Goal: Information Seeking & Learning: Find specific fact

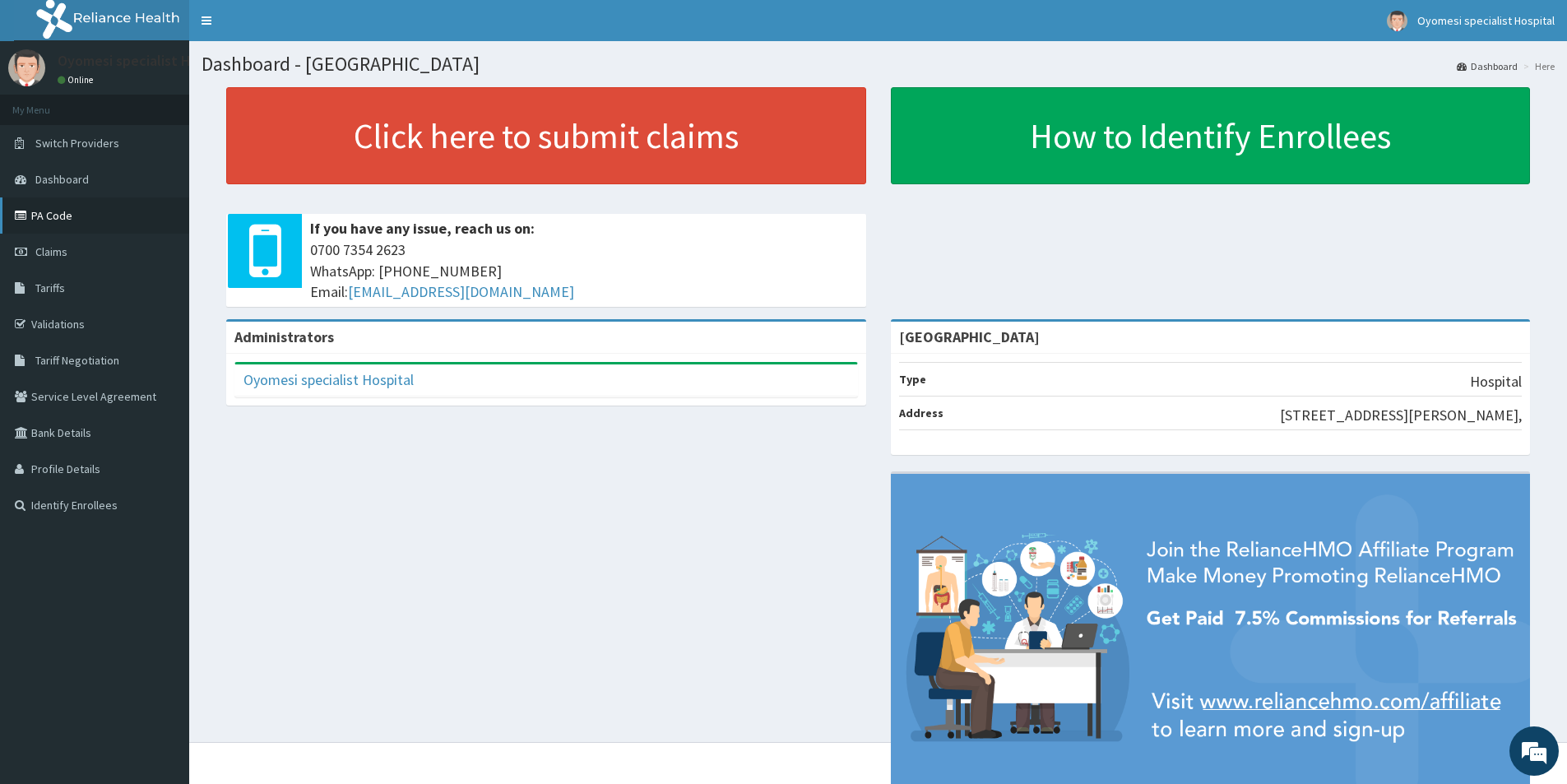
click at [53, 228] on link "PA Code" at bounding box center [95, 215] width 189 height 36
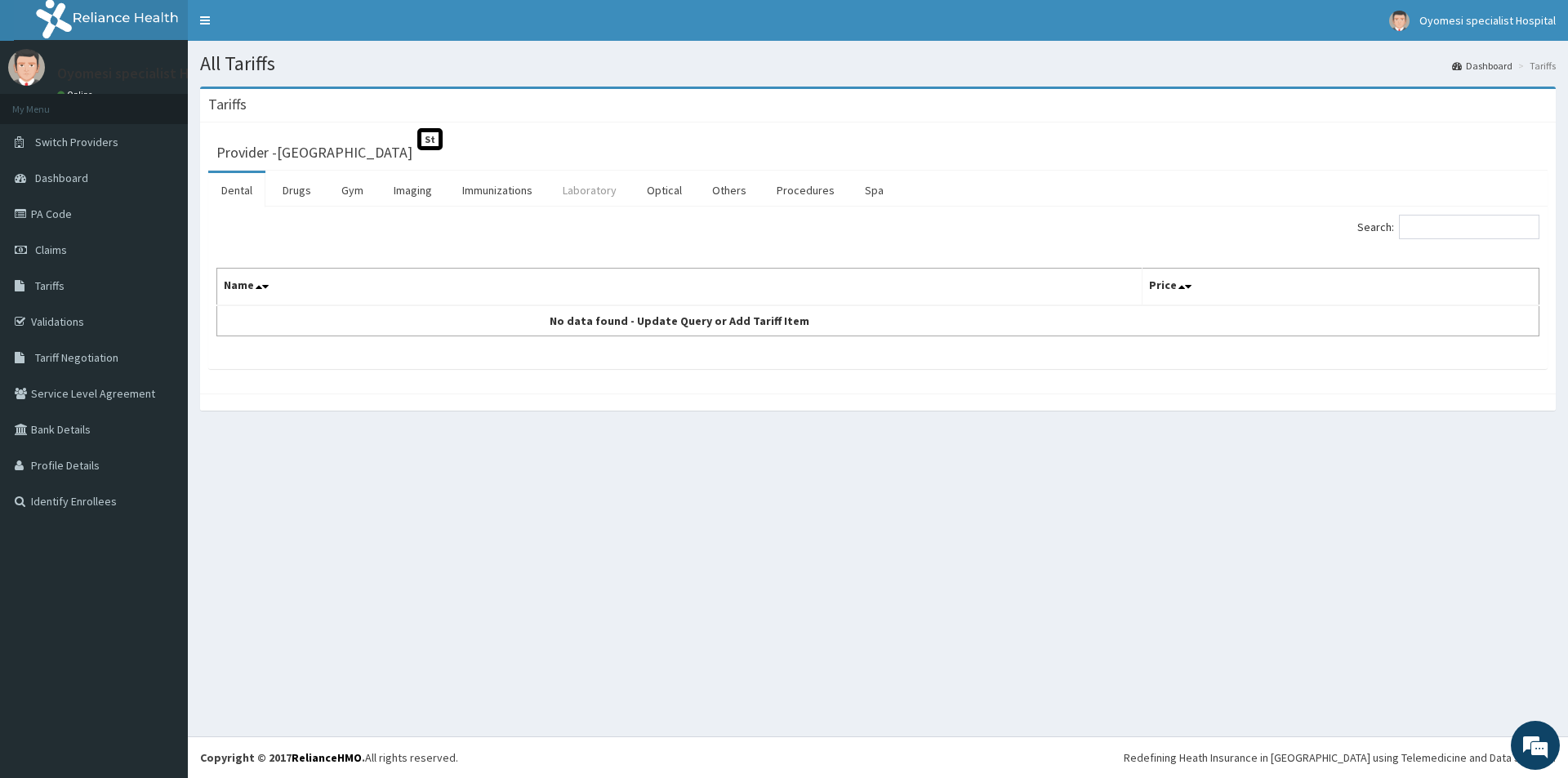
click at [564, 184] on link "Laboratory" at bounding box center [589, 190] width 80 height 34
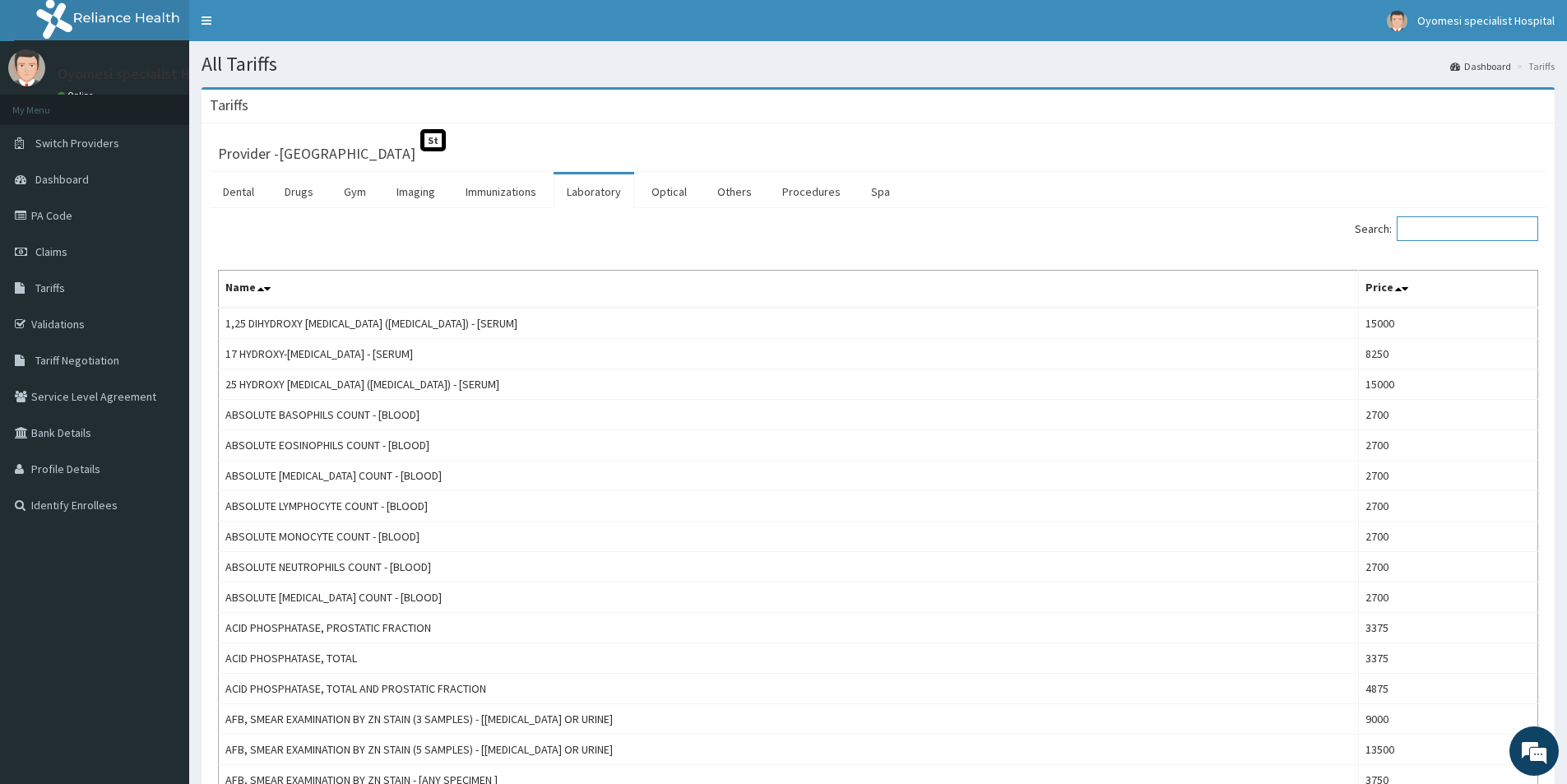
click at [1438, 228] on input "Search:" at bounding box center [1467, 228] width 142 height 24
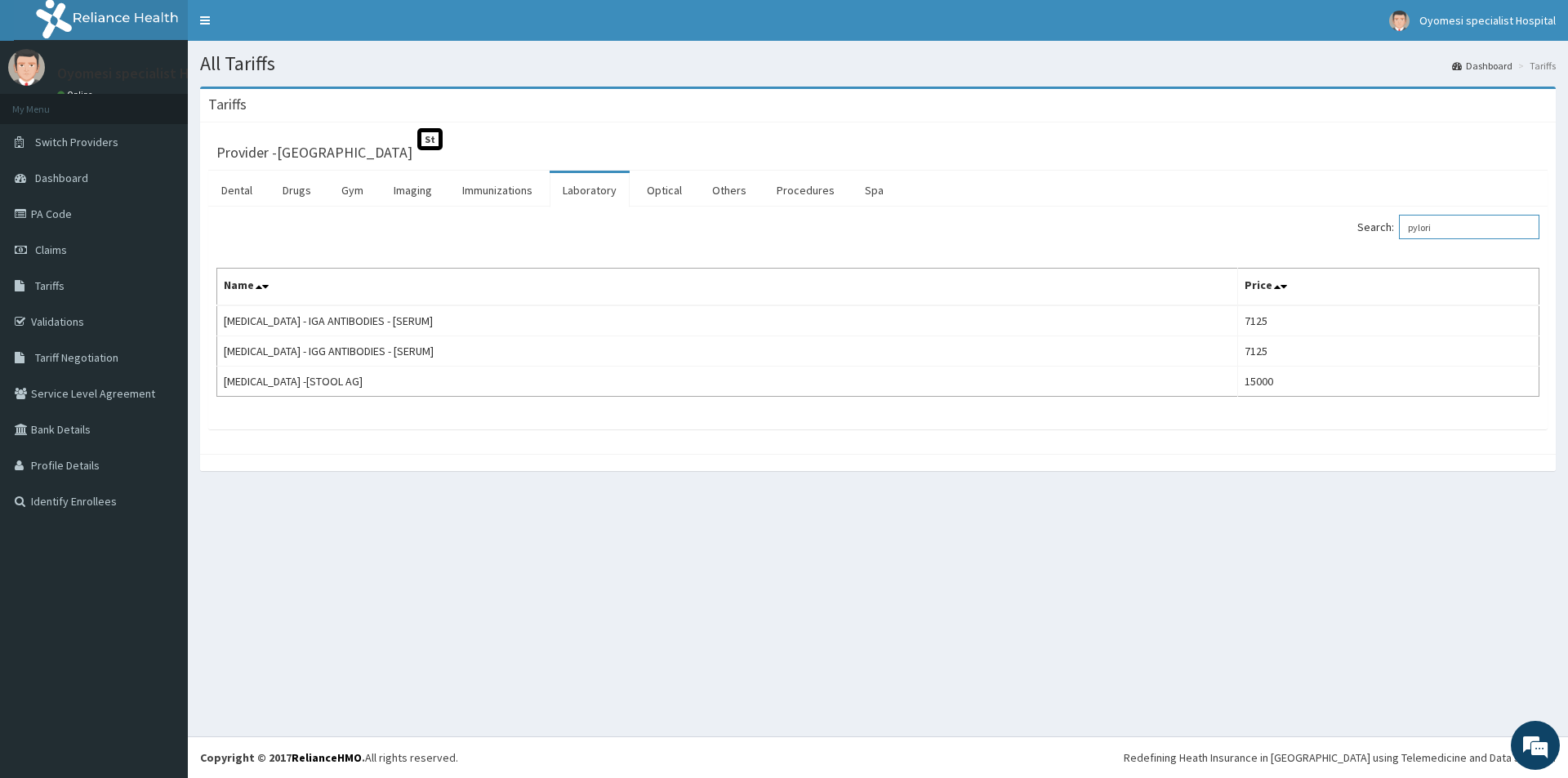
drag, startPoint x: 1446, startPoint y: 230, endPoint x: 1426, endPoint y: 230, distance: 20.0
click at [1426, 230] on input "pylori" at bounding box center [1468, 227] width 141 height 24
type input "p"
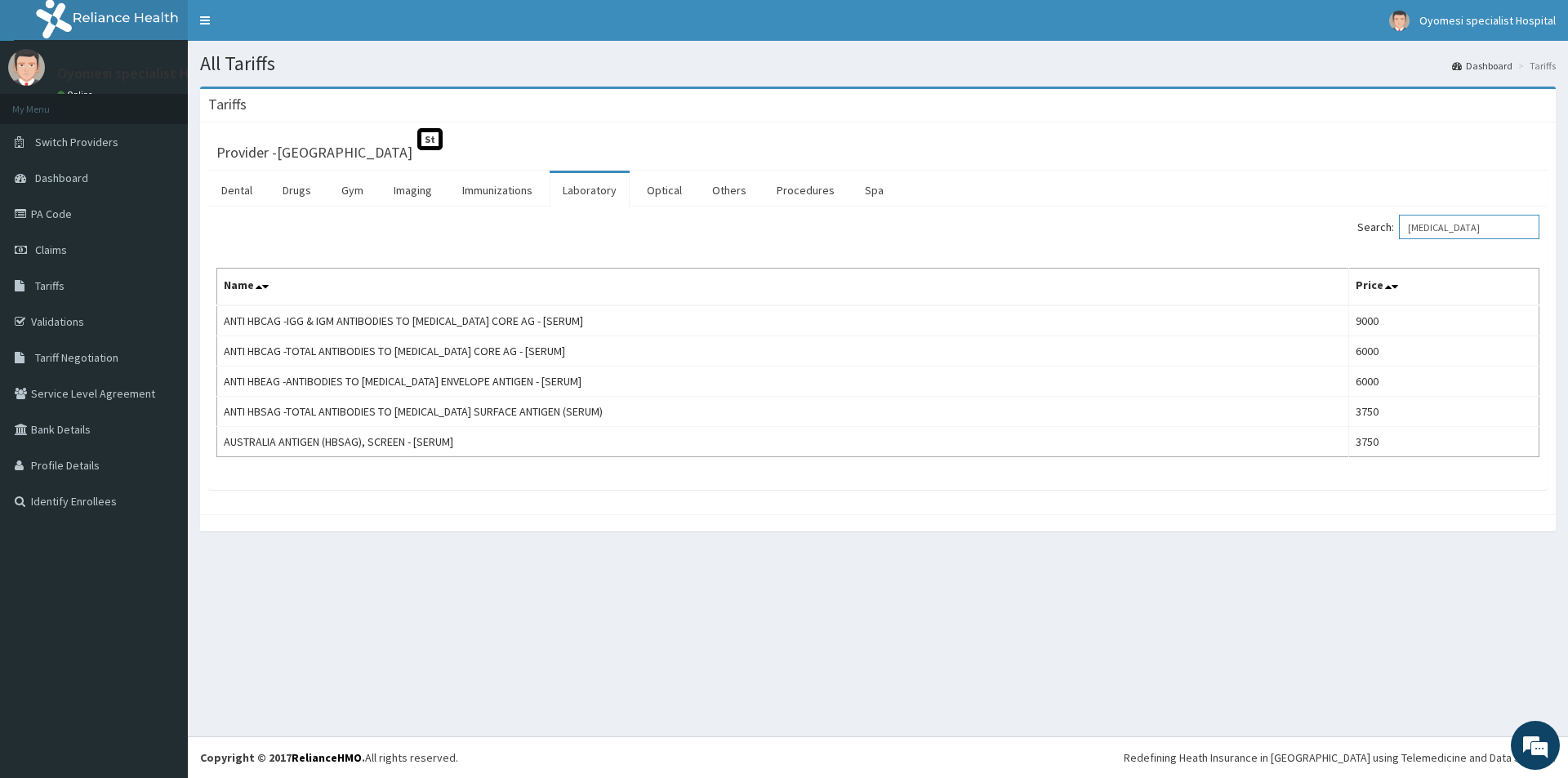
type input "[MEDICAL_DATA]"
